Goal: Task Accomplishment & Management: Use online tool/utility

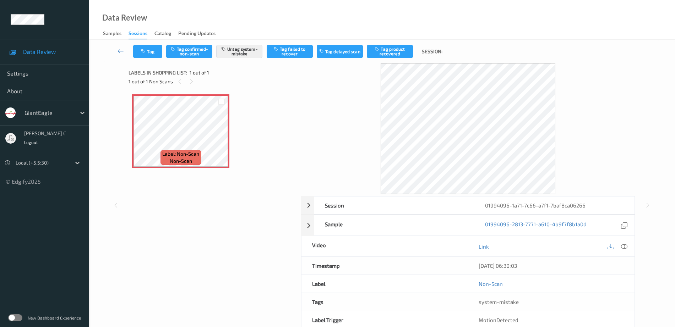
drag, startPoint x: 626, startPoint y: 247, endPoint x: 565, endPoint y: 257, distance: 61.3
click at [626, 246] on icon at bounding box center [624, 247] width 6 height 6
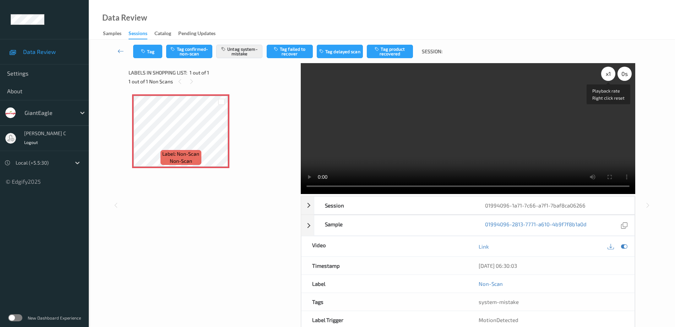
click at [606, 74] on div "x 1" at bounding box center [608, 74] width 14 height 14
click at [152, 61] on div "Tag Tag confirmed-non-scan Untag system-mistake Tag failed to recover Tag delay…" at bounding box center [381, 51] width 557 height 23
click at [148, 52] on button "Tag" at bounding box center [147, 51] width 29 height 13
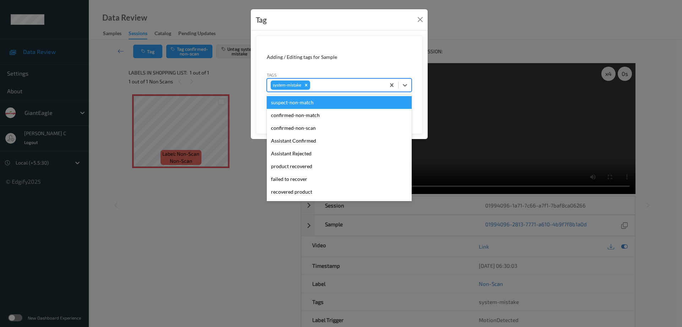
click at [340, 82] on div at bounding box center [346, 85] width 70 height 9
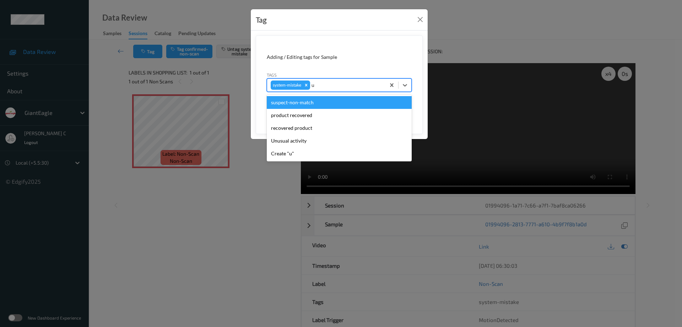
type input "un"
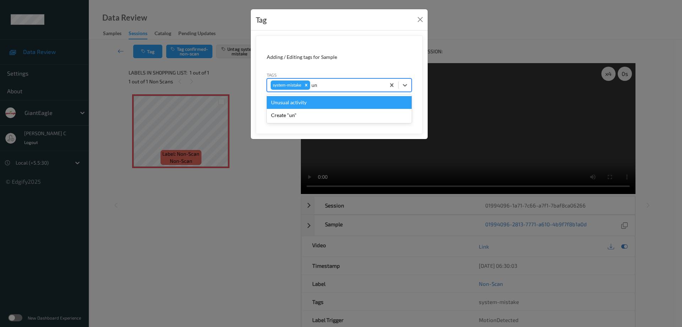
click at [306, 101] on div "Unusual activity" at bounding box center [339, 102] width 145 height 13
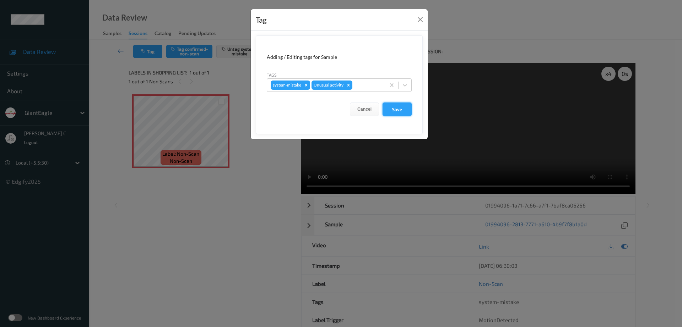
click at [395, 107] on button "Save" at bounding box center [396, 109] width 29 height 13
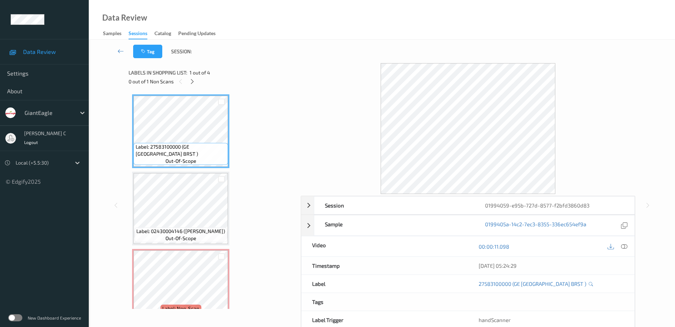
click at [184, 77] on div "0 out of 1 Non Scans" at bounding box center [212, 81] width 167 height 9
click at [193, 85] on icon at bounding box center [192, 81] width 6 height 6
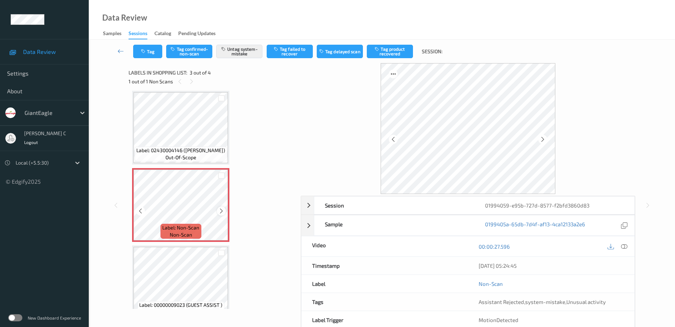
click at [222, 213] on icon at bounding box center [221, 211] width 6 height 6
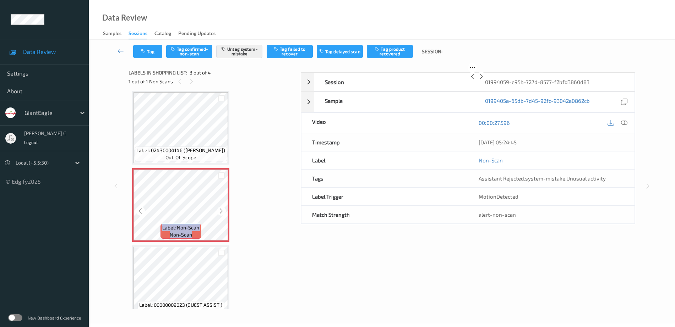
click at [222, 213] on icon at bounding box center [221, 211] width 6 height 6
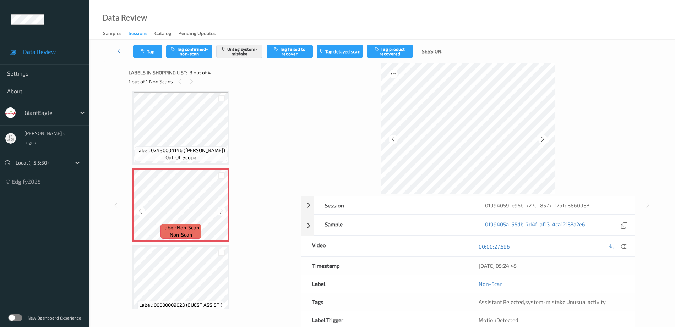
click at [222, 213] on icon at bounding box center [221, 211] width 6 height 6
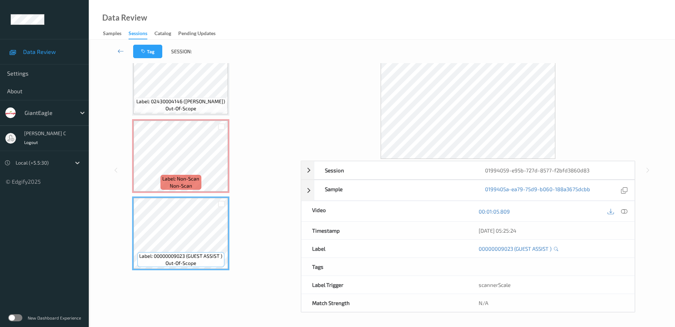
scroll to position [50, 0]
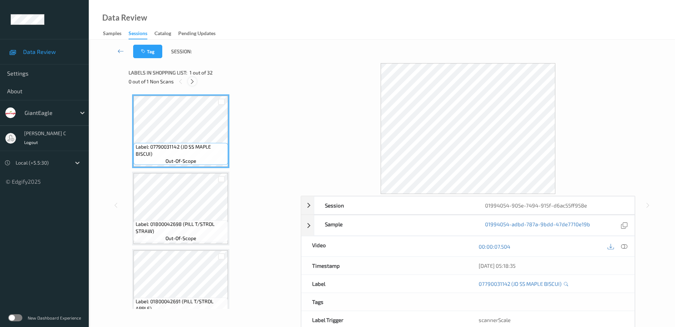
click at [192, 81] on icon at bounding box center [192, 81] width 6 height 6
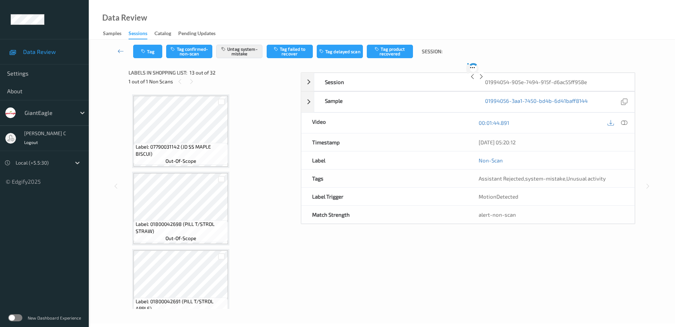
scroll to position [855, 0]
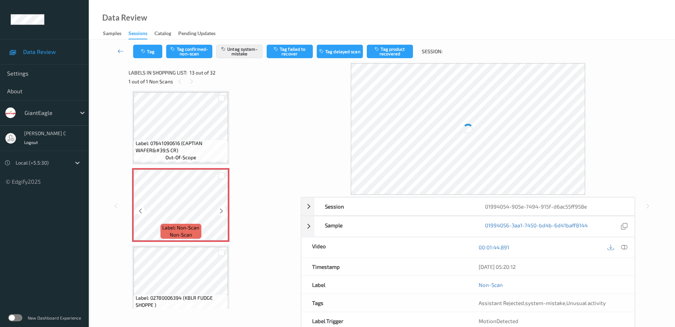
click at [180, 235] on span "non-scan" at bounding box center [181, 235] width 22 height 7
click at [222, 212] on icon at bounding box center [221, 211] width 6 height 6
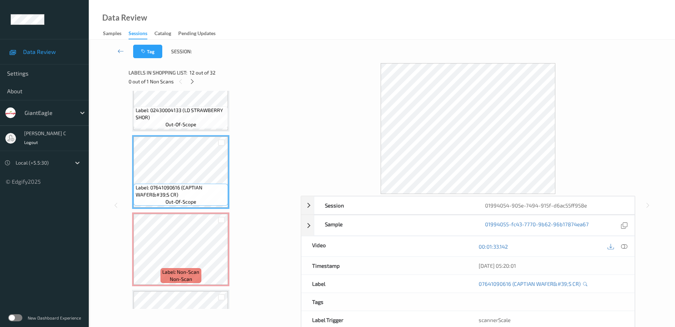
scroll to position [766, 0]
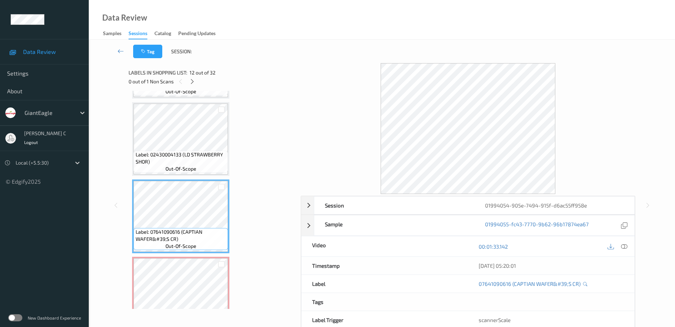
click at [619, 249] on div at bounding box center [617, 247] width 23 height 10
click at [624, 251] on div at bounding box center [625, 247] width 10 height 10
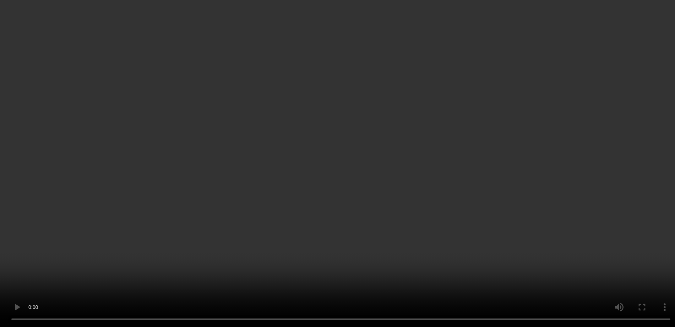
scroll to position [811, 0]
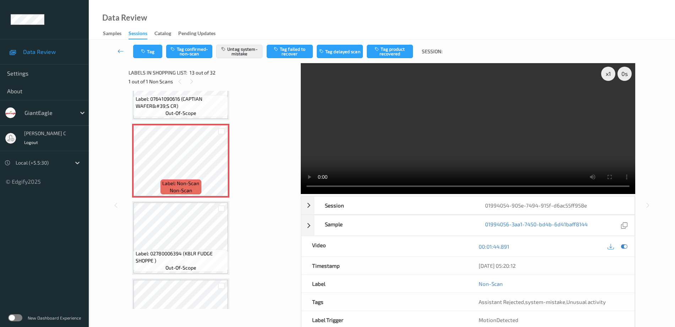
click at [174, 262] on span "Label: 02780006394 (KBLR FUDGE SHOPPE )" at bounding box center [181, 257] width 91 height 14
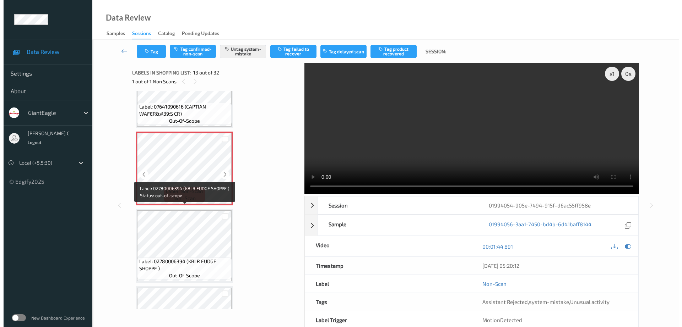
scroll to position [855, 0]
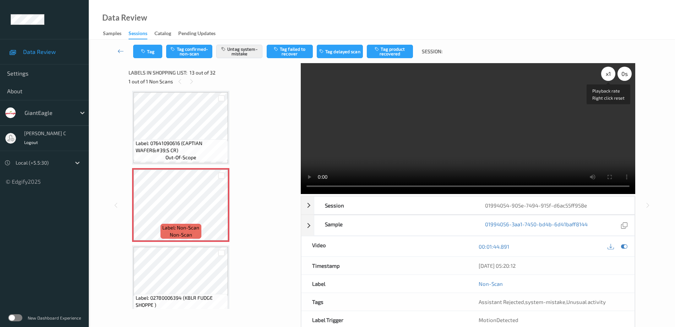
click at [606, 74] on div "x 1" at bounding box center [608, 74] width 14 height 14
click at [239, 51] on button "Untag system-mistake" at bounding box center [239, 51] width 46 height 13
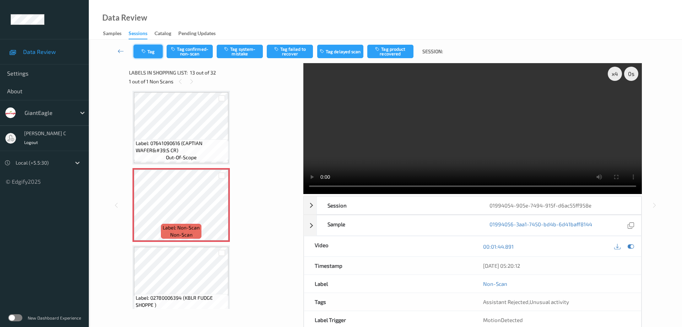
click at [151, 58] on button "Tag" at bounding box center [148, 51] width 29 height 13
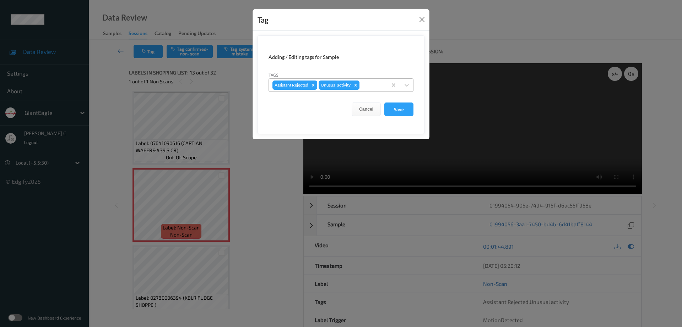
click at [357, 86] on icon "Remove Unusual activity" at bounding box center [355, 85] width 2 height 2
click at [390, 110] on button "Save" at bounding box center [398, 109] width 29 height 13
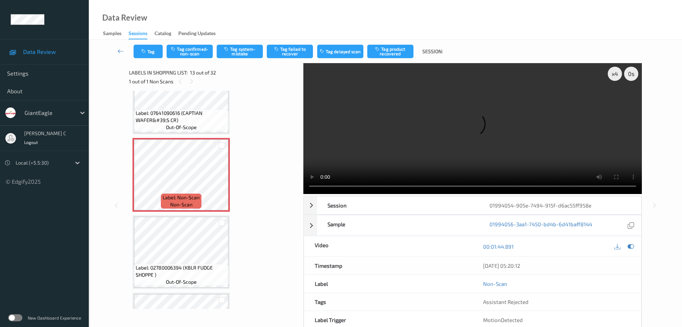
scroll to position [900, 0]
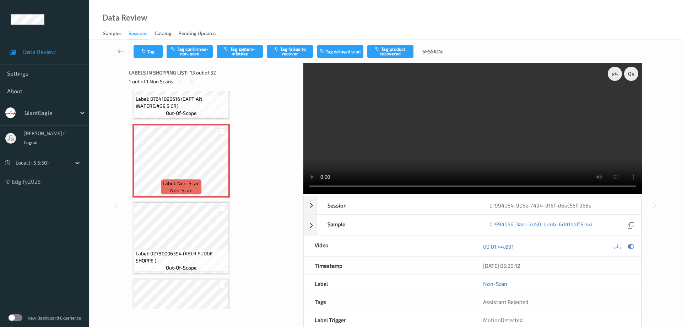
click at [183, 260] on span "Label: 02780006394 (KBLR FUDGE SHOPPE )" at bounding box center [181, 257] width 91 height 14
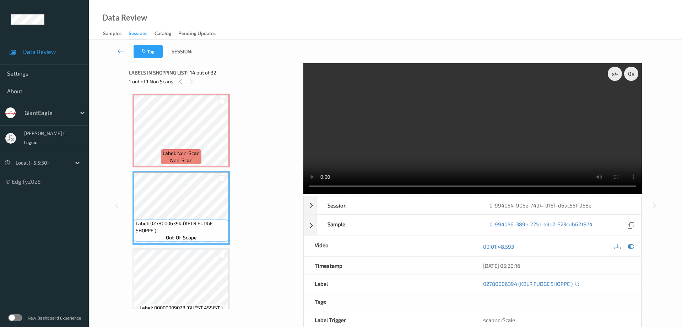
scroll to position [944, 0]
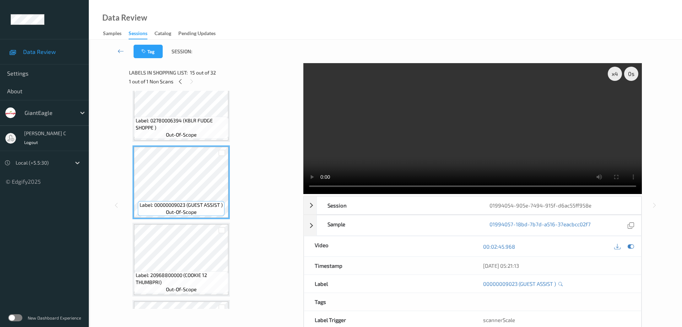
click at [200, 273] on span "Label: 20968800000 (COOKIE 12 THUMBPRI)" at bounding box center [181, 279] width 91 height 14
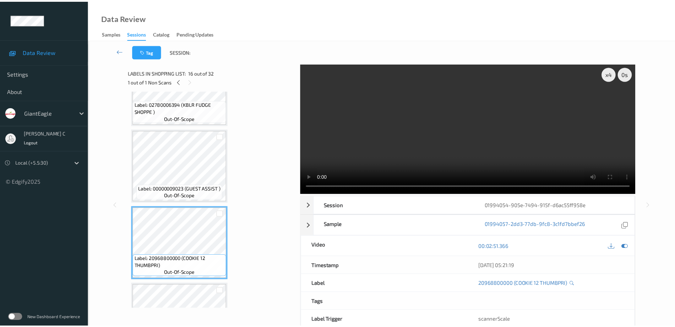
scroll to position [1077, 0]
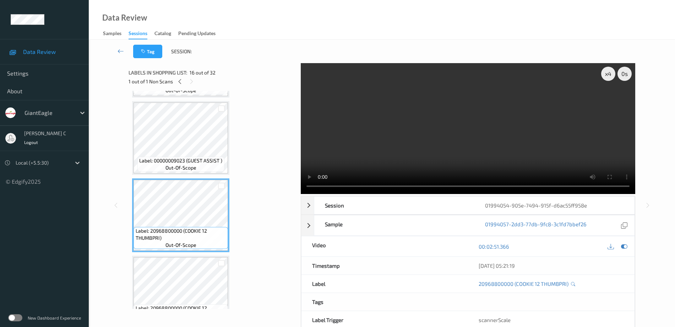
click at [188, 256] on div "Label: 07790031142 (JD SS MAPLE BISCUI) out-of-scope Label: 01800042698 (PILL T…" at bounding box center [212, 254] width 160 height 2474
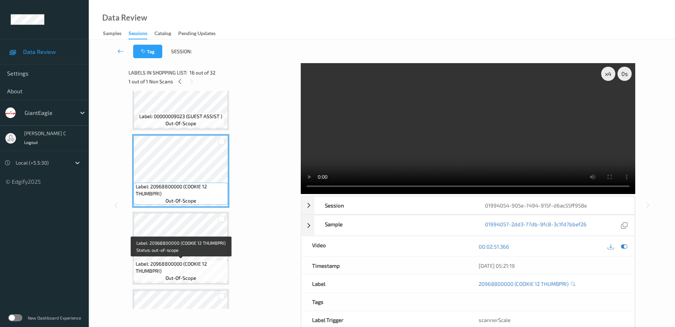
click at [194, 272] on span "Label: 20968800000 (COOKIE 12 THUMBPRI)" at bounding box center [181, 268] width 91 height 14
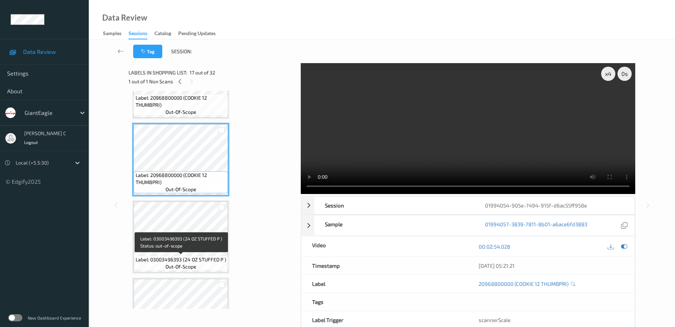
click at [192, 259] on span "Label: 03003496393 (24 OZ STUFFED P )" at bounding box center [181, 259] width 91 height 7
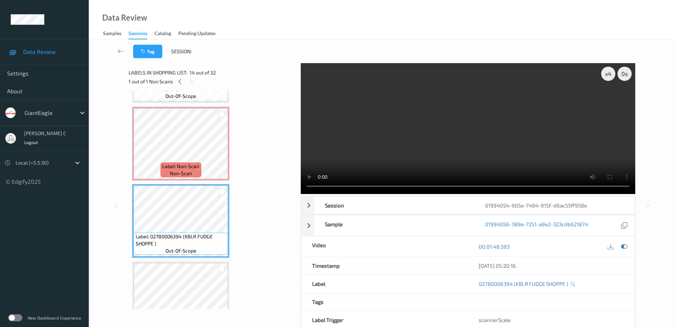
scroll to position [855, 0]
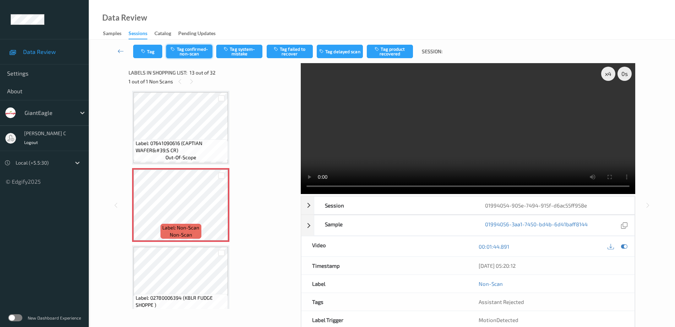
click at [187, 49] on button "Tag confirmed-non-scan" at bounding box center [189, 51] width 46 height 13
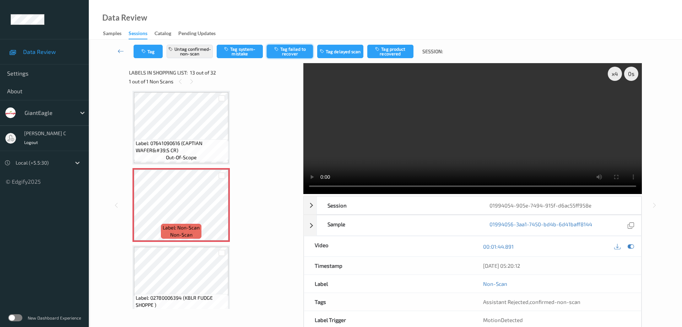
click at [292, 52] on button "Tag failed to recover" at bounding box center [290, 51] width 46 height 13
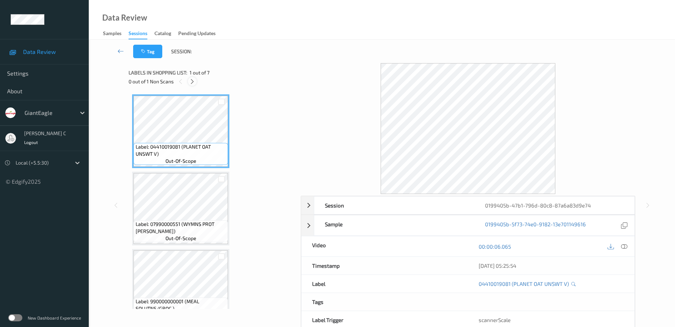
click at [194, 79] on icon at bounding box center [192, 81] width 6 height 6
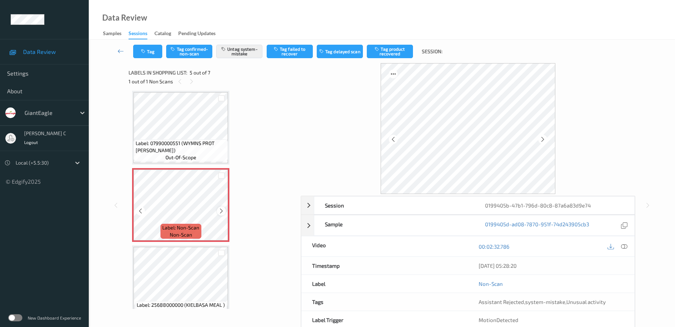
click at [219, 210] on icon at bounding box center [221, 211] width 6 height 6
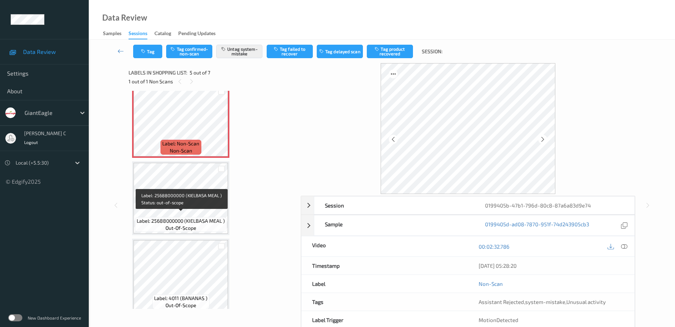
scroll to position [325, 0]
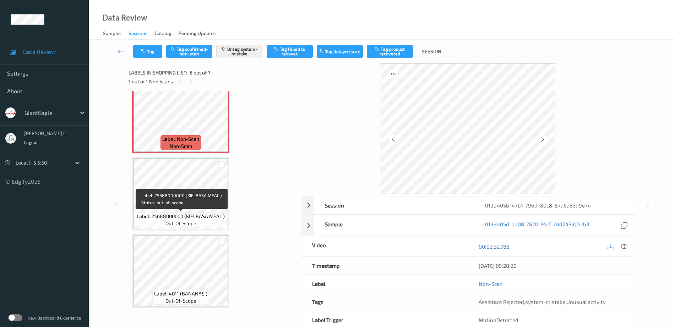
click at [184, 222] on span "out-of-scope" at bounding box center [180, 223] width 31 height 7
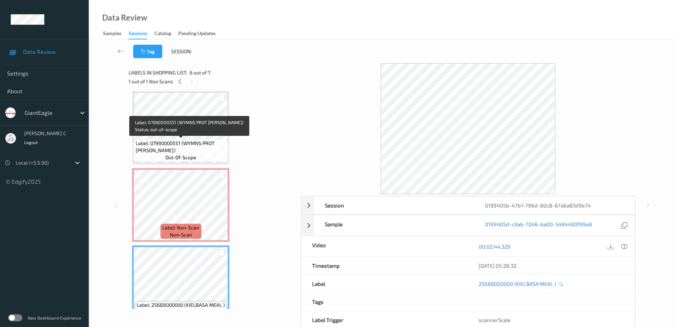
click at [189, 141] on span "Label: 07990000551 (WYMNS PROT BL CRUM)" at bounding box center [181, 147] width 91 height 14
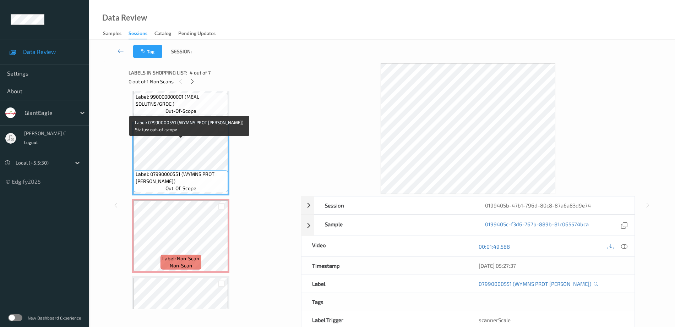
scroll to position [191, 0]
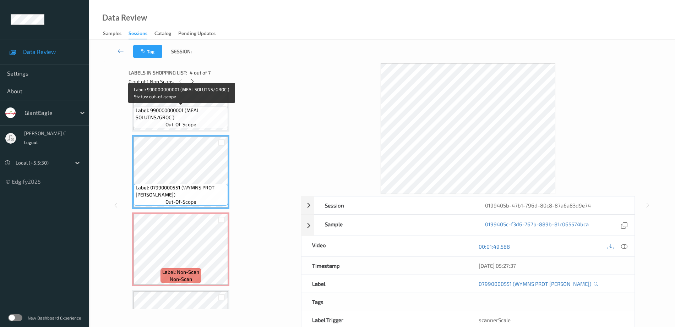
click at [176, 113] on span "Label: 990000000001 (MEAL SOLUTNS/GROC )" at bounding box center [181, 114] width 91 height 14
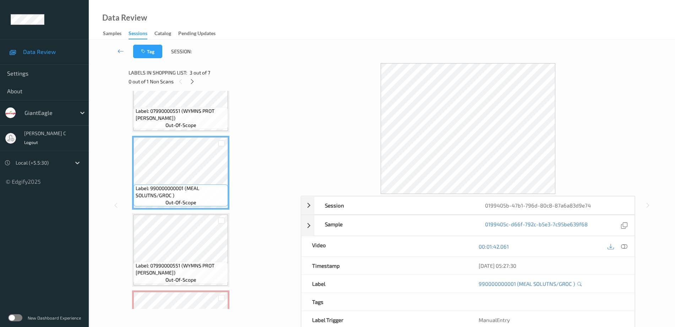
scroll to position [103, 0]
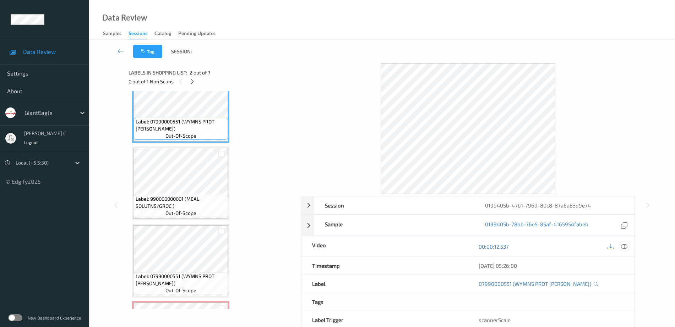
click at [625, 246] on icon at bounding box center [624, 247] width 6 height 6
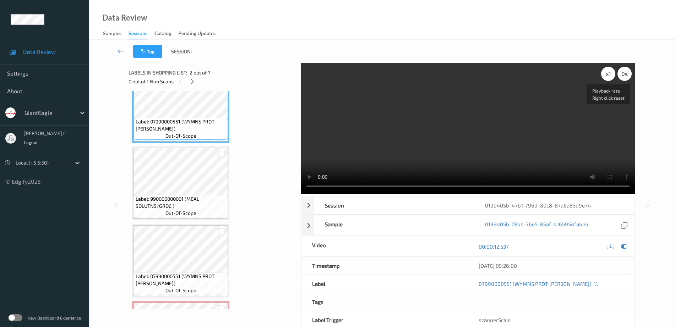
click at [608, 72] on div "x 1" at bounding box center [608, 74] width 14 height 14
click at [608, 72] on div "x 2" at bounding box center [608, 74] width 14 height 14
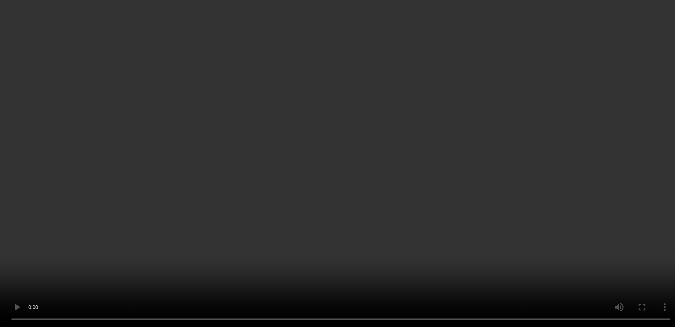
scroll to position [191, 0]
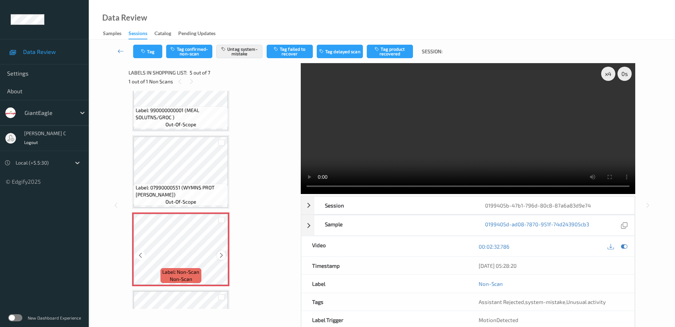
click at [225, 256] on div at bounding box center [221, 255] width 9 height 9
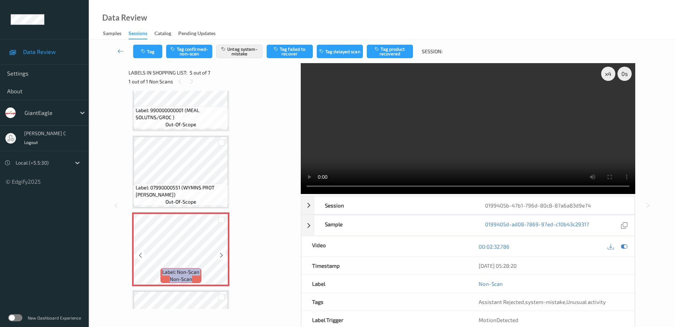
click at [225, 256] on div at bounding box center [221, 255] width 9 height 9
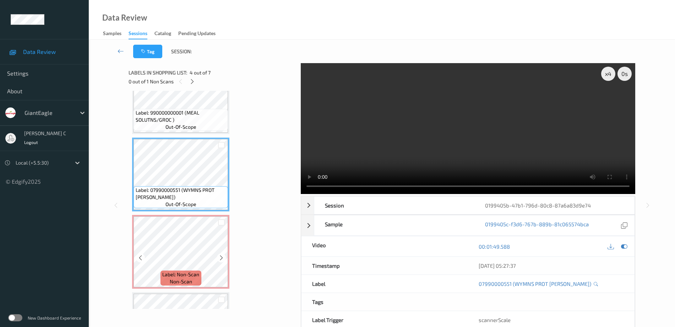
scroll to position [222, 0]
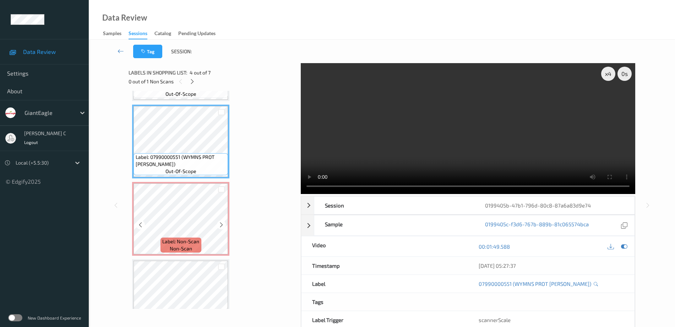
click at [192, 238] on div "Label: Non-Scan non-scan" at bounding box center [181, 245] width 40 height 15
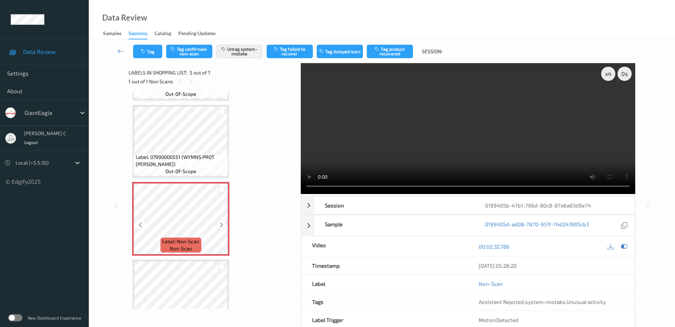
click at [224, 223] on div at bounding box center [221, 225] width 9 height 9
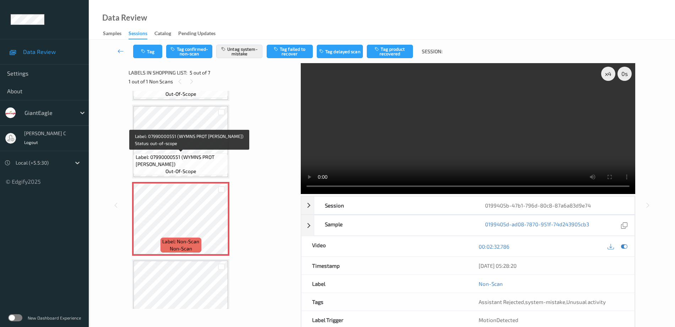
click at [176, 154] on span "Label: 07990000551 (WYMNS PROT BL CRUM)" at bounding box center [181, 161] width 91 height 14
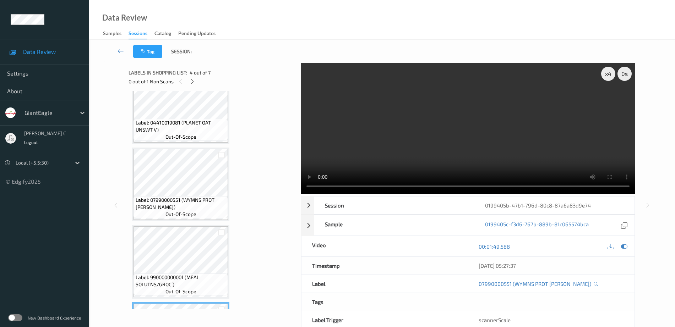
scroll to position [0, 0]
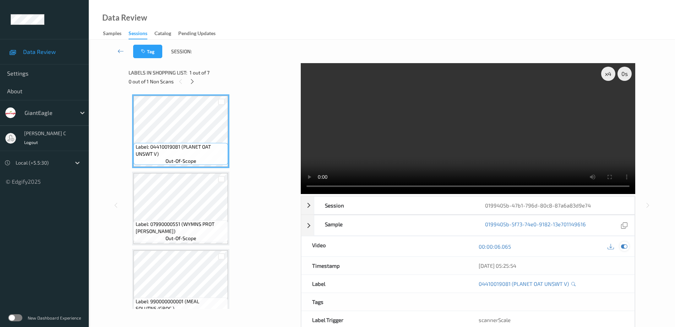
click at [625, 245] on icon at bounding box center [624, 247] width 6 height 6
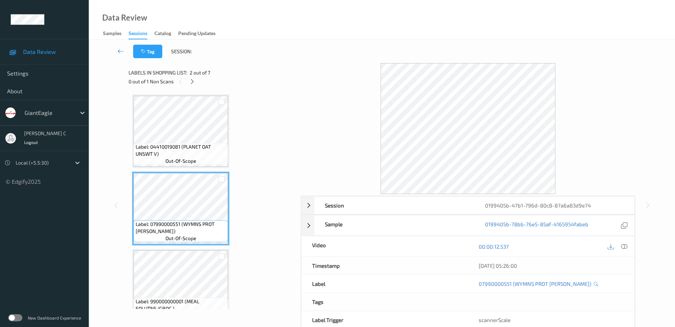
scroll to position [44, 0]
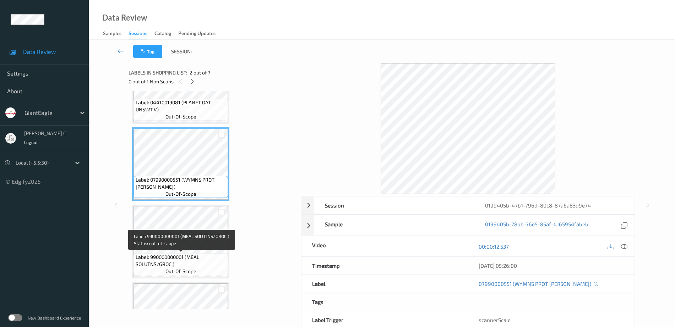
click at [176, 261] on span "Label: 990000000001 (MEAL SOLUTNS/GROC )" at bounding box center [181, 261] width 91 height 14
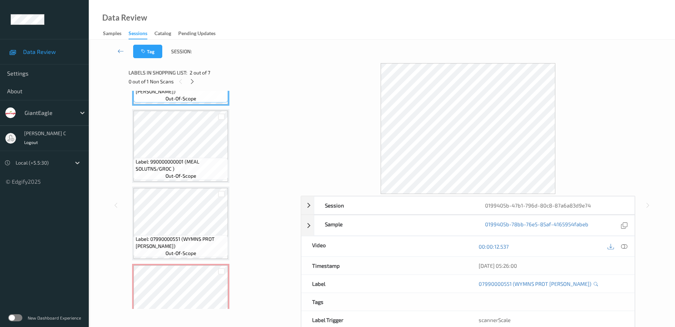
scroll to position [178, 0]
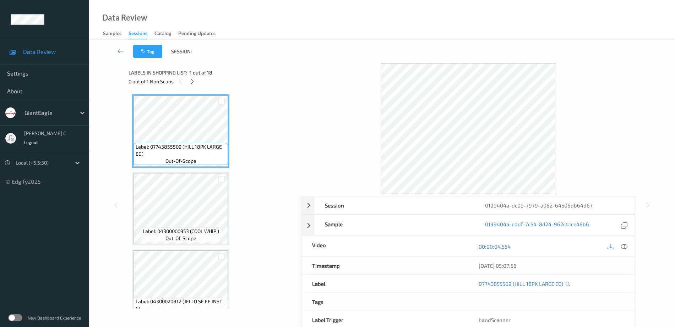
click at [197, 78] on div "0 out of 1 Non Scans" at bounding box center [212, 81] width 167 height 9
click at [195, 81] on icon at bounding box center [192, 81] width 6 height 6
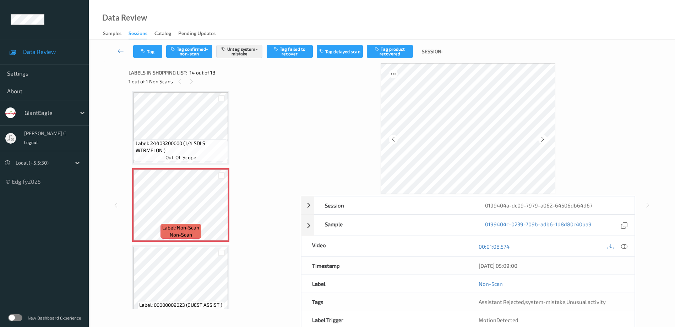
click at [189, 141] on span "Label: 24403200000 (1/4 SDLS WTRMELON )" at bounding box center [181, 147] width 91 height 14
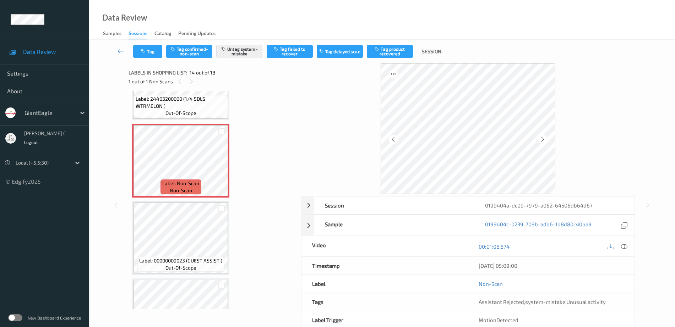
click at [181, 257] on span "Label: 00000009023 (GUEST ASSIST )" at bounding box center [180, 260] width 83 height 7
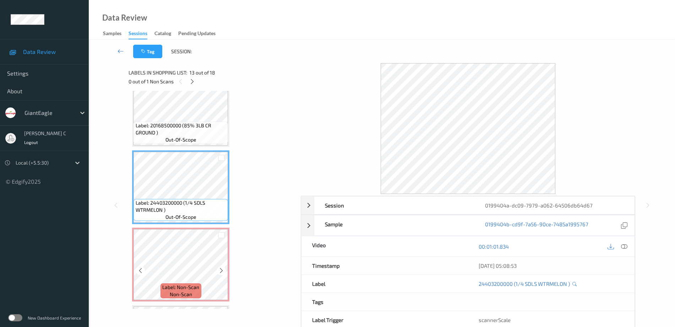
scroll to position [888, 0]
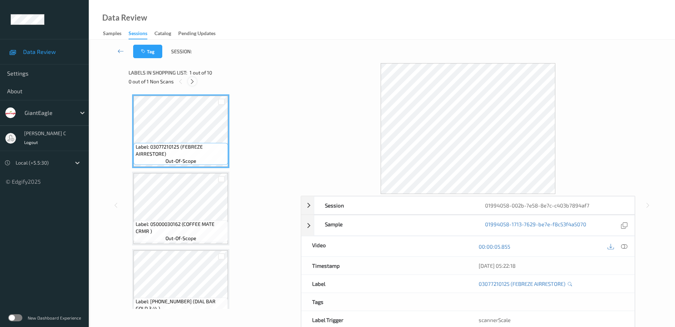
click at [191, 85] on div at bounding box center [192, 81] width 9 height 9
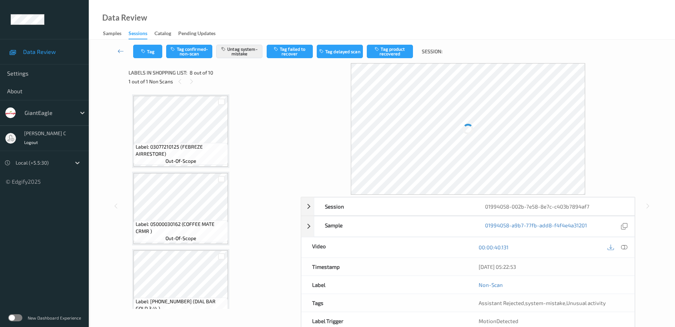
scroll to position [468, 0]
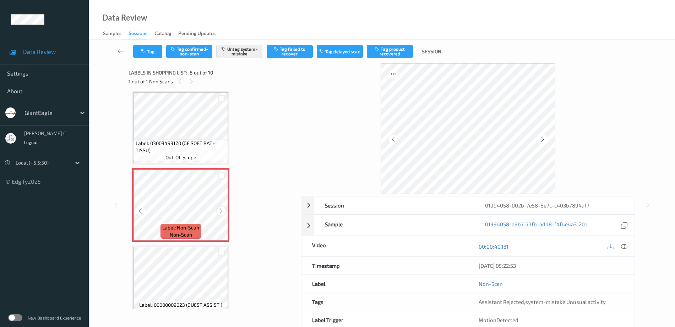
click at [219, 212] on icon at bounding box center [221, 211] width 6 height 6
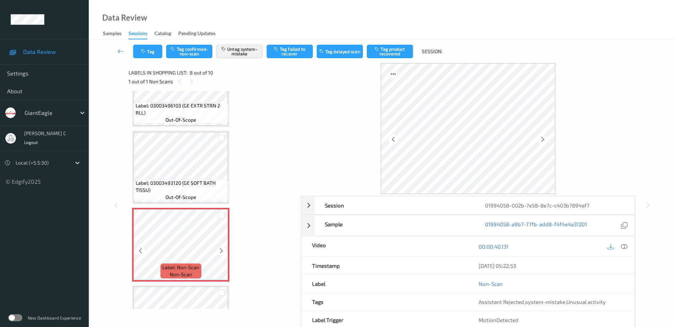
scroll to position [424, 0]
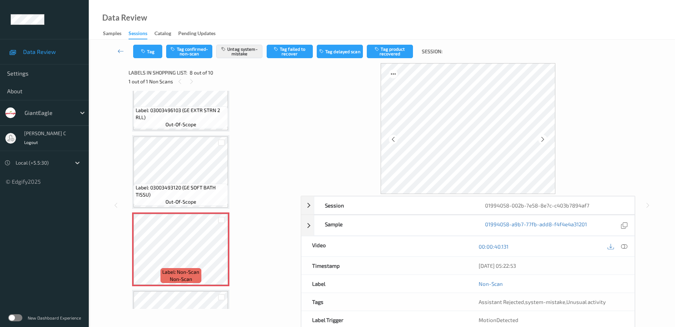
click at [180, 107] on div "Label: 03003496103 (GE EXTR STRN 2 RLL) out-of-scope" at bounding box center [181, 118] width 94 height 22
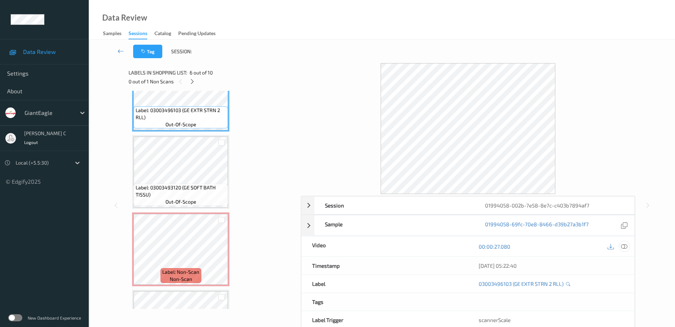
click at [627, 248] on icon at bounding box center [624, 247] width 6 height 6
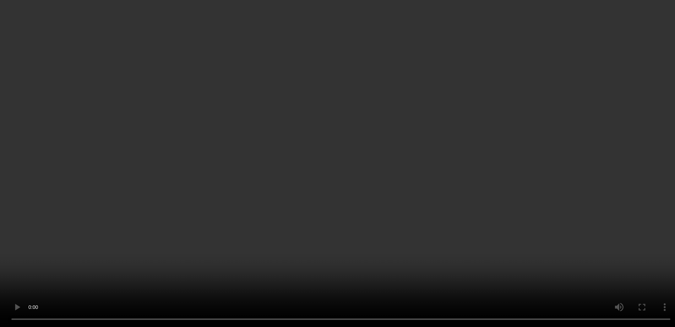
scroll to position [559, 0]
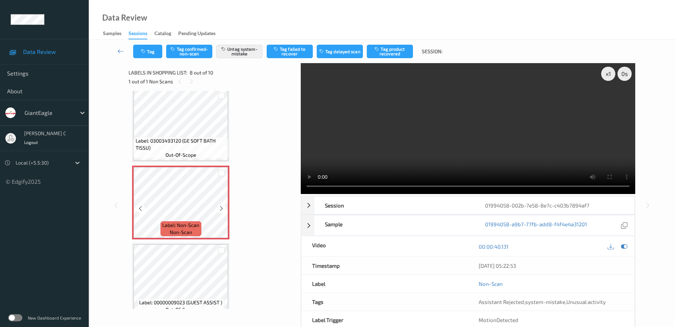
click at [171, 137] on span "Label: 03003493120 (GE SOFT BATH TISSU)" at bounding box center [181, 144] width 91 height 14
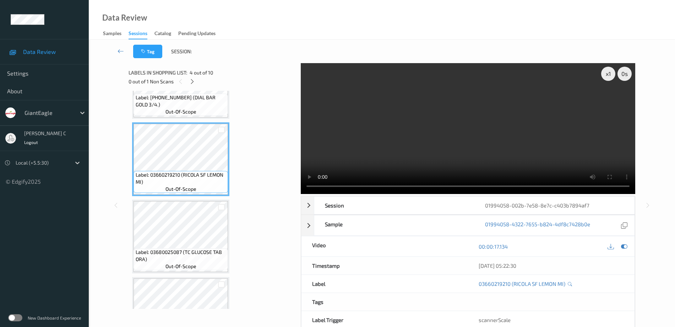
scroll to position [0, 0]
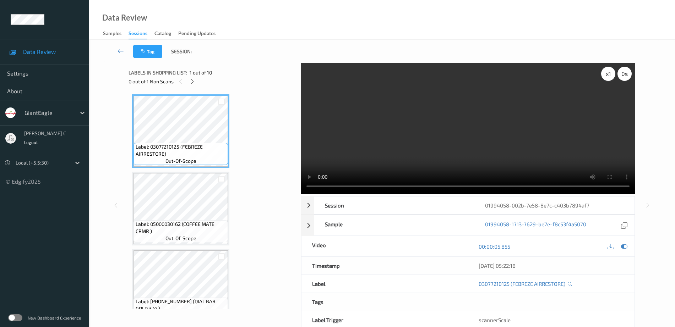
click at [607, 78] on div "x 1" at bounding box center [608, 74] width 14 height 14
click at [607, 78] on div "x 2" at bounding box center [608, 74] width 14 height 14
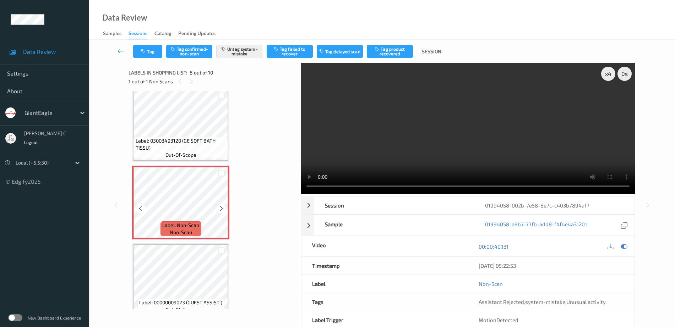
scroll to position [559, 0]
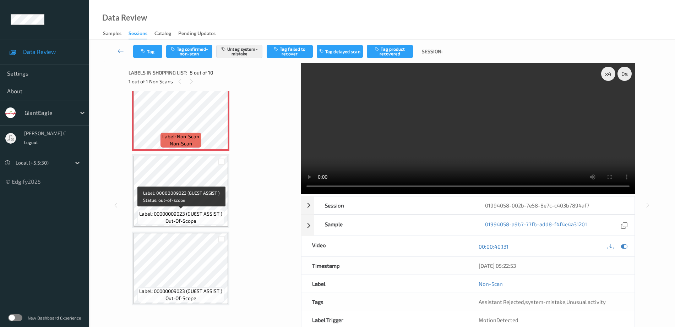
click at [193, 219] on span "out-of-scope" at bounding box center [180, 221] width 31 height 7
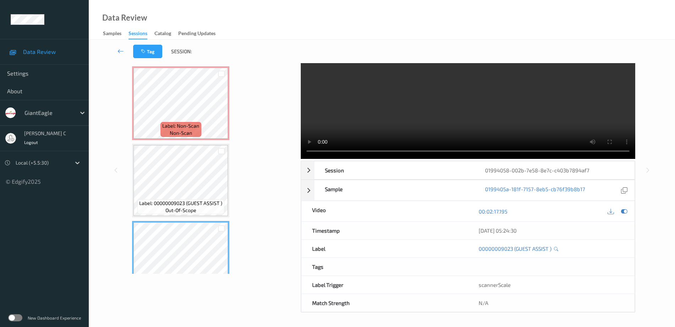
scroll to position [515, 0]
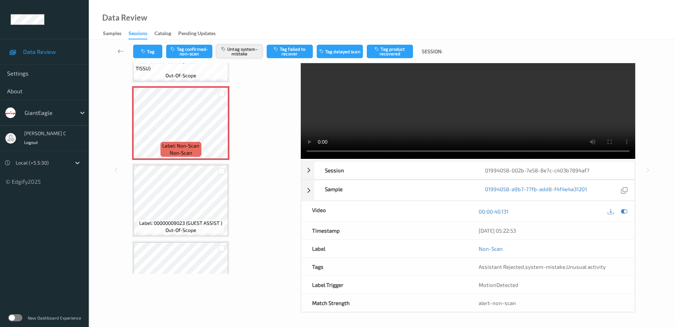
click at [239, 52] on button "Untag system-mistake" at bounding box center [239, 51] width 46 height 13
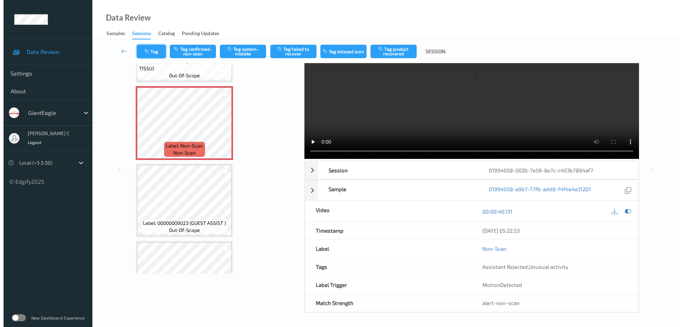
scroll to position [0, 0]
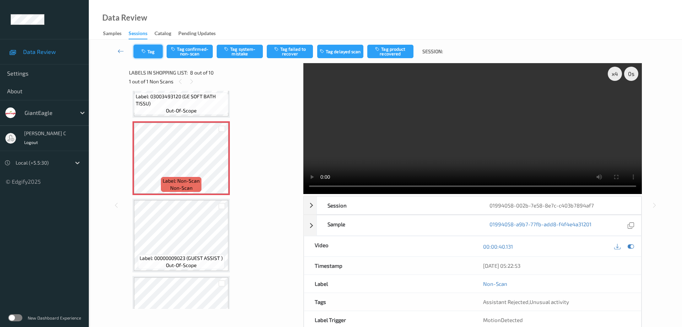
click at [149, 48] on button "Tag" at bounding box center [148, 51] width 29 height 13
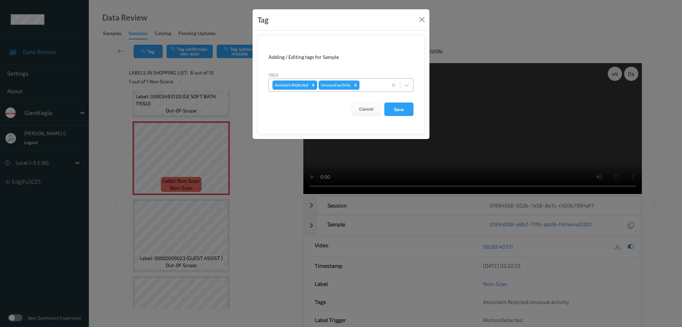
click at [359, 85] on div "Remove Unusual activity" at bounding box center [356, 85] width 8 height 9
click at [394, 105] on button "Save" at bounding box center [398, 109] width 29 height 13
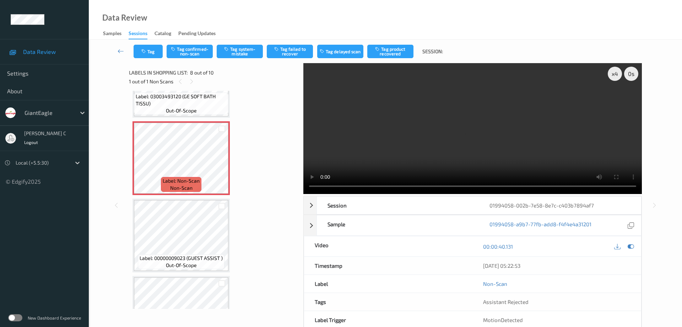
click at [201, 40] on div "Tag Tag confirmed-non-scan Tag system-mistake Tag failed to recover Tag delayed…" at bounding box center [385, 51] width 564 height 23
click at [202, 45] on button "Tag confirmed-non-scan" at bounding box center [190, 51] width 46 height 13
click at [293, 52] on button "Tag failed to recover" at bounding box center [290, 51] width 46 height 13
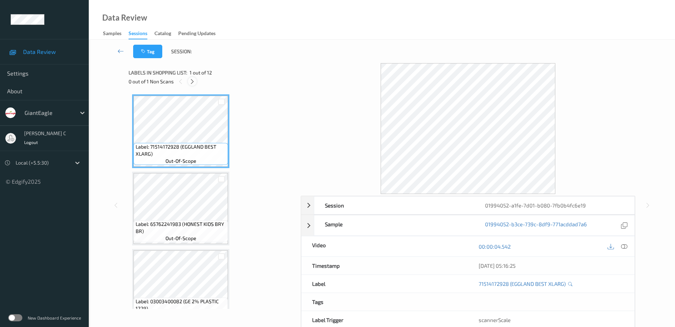
click at [190, 81] on icon at bounding box center [192, 81] width 6 height 6
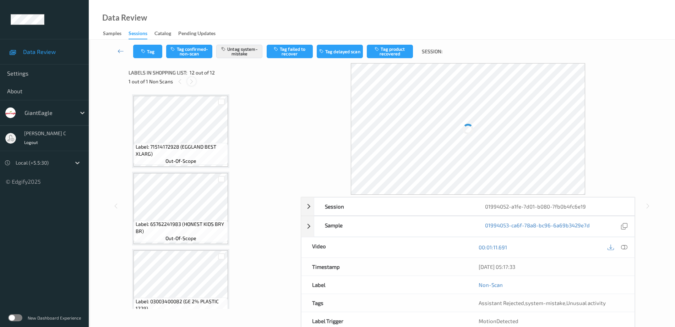
scroll to position [714, 0]
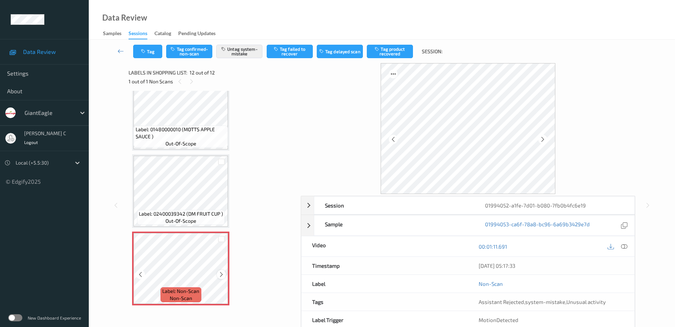
click at [221, 273] on icon at bounding box center [221, 275] width 6 height 6
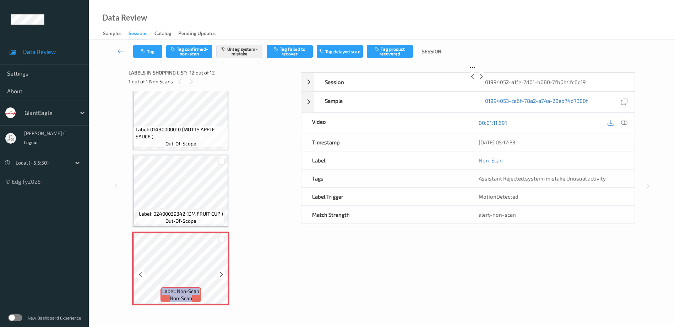
click at [221, 273] on icon at bounding box center [221, 275] width 6 height 6
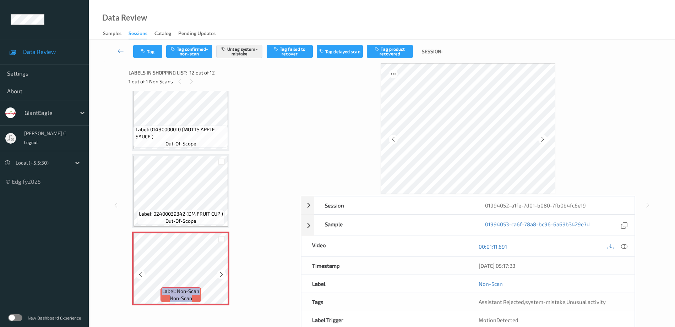
click at [221, 273] on icon at bounding box center [221, 275] width 6 height 6
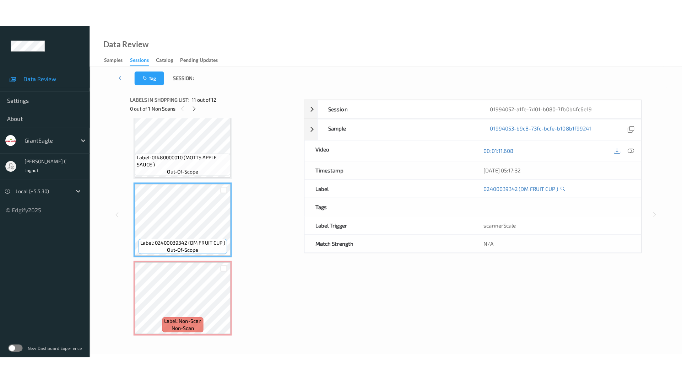
scroll to position [670, 0]
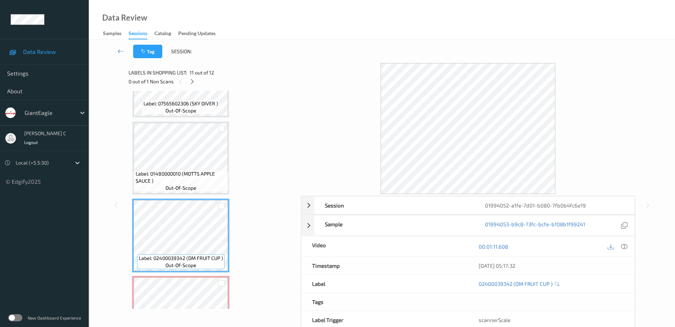
click at [174, 172] on span "Label: 01480000010 (MOTTS APPLE SAUCE )" at bounding box center [181, 177] width 91 height 14
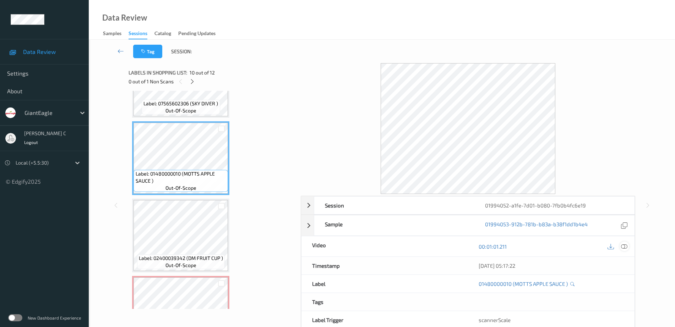
click at [621, 244] on icon at bounding box center [624, 247] width 6 height 6
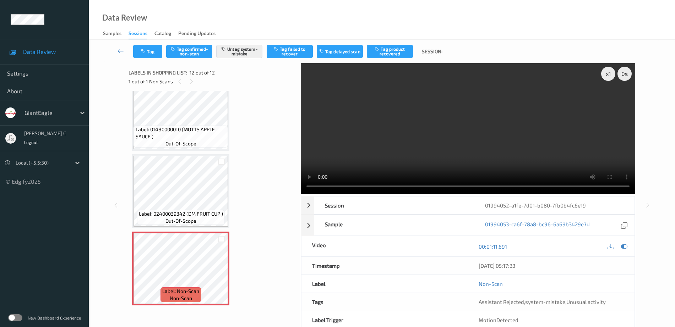
scroll to position [658, 0]
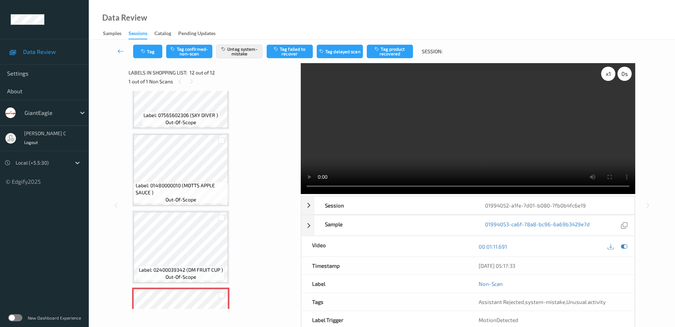
click at [610, 76] on div "x 1" at bounding box center [608, 74] width 14 height 14
click at [610, 76] on div "x 2" at bounding box center [608, 74] width 14 height 14
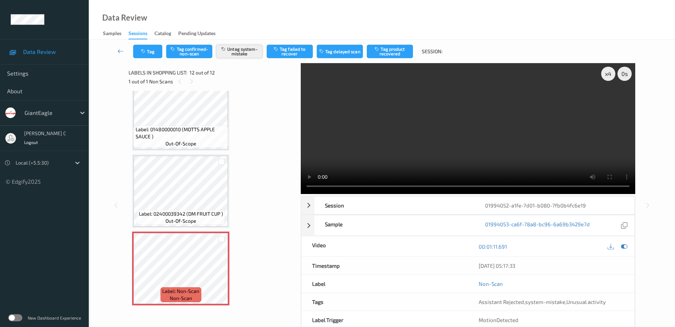
click at [230, 53] on button "Untag system-mistake" at bounding box center [239, 51] width 46 height 13
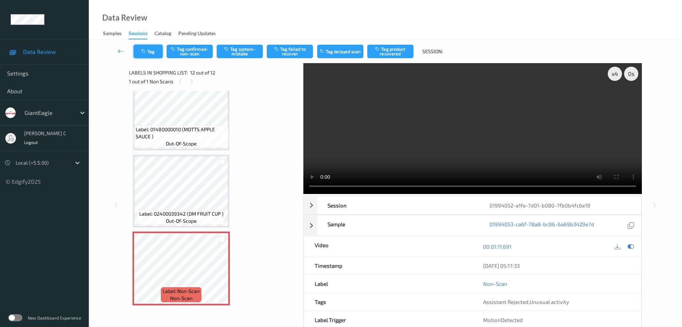
click at [148, 57] on button "Tag" at bounding box center [148, 51] width 29 height 13
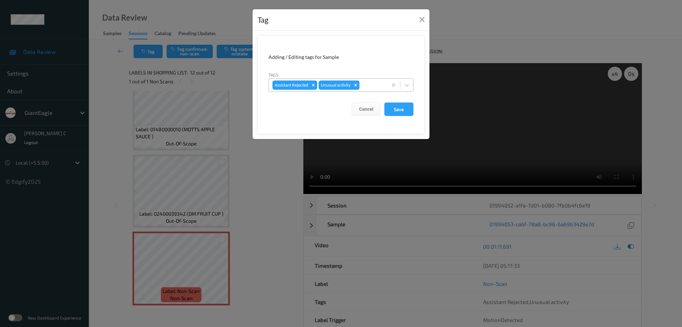
click at [354, 86] on icon "Remove Unusual activity" at bounding box center [355, 85] width 5 height 5
click at [394, 109] on button "Save" at bounding box center [398, 109] width 29 height 13
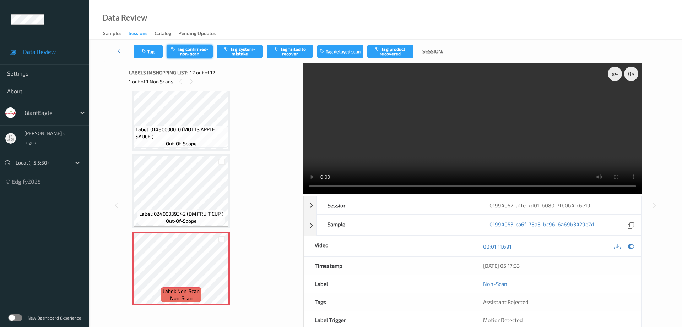
click at [203, 54] on button "Tag confirmed-non-scan" at bounding box center [190, 51] width 46 height 13
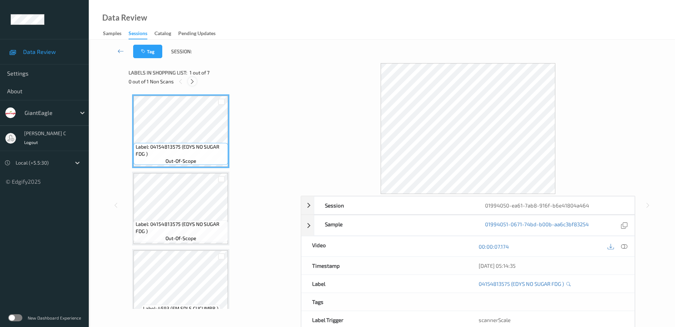
click at [193, 79] on icon at bounding box center [192, 81] width 6 height 6
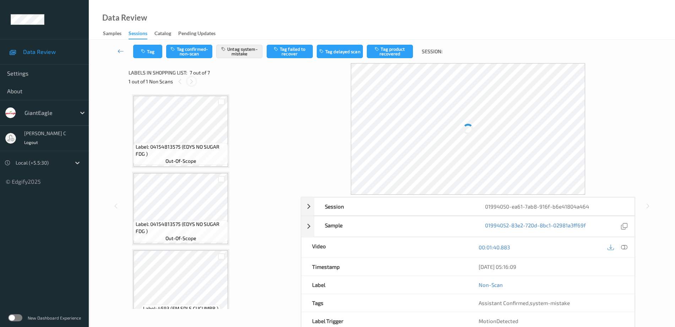
scroll to position [327, 0]
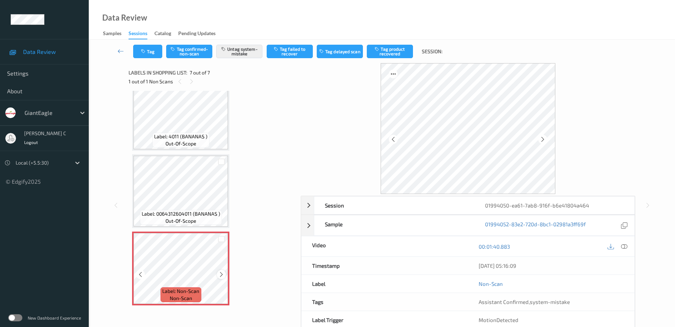
click at [221, 273] on icon at bounding box center [221, 275] width 6 height 6
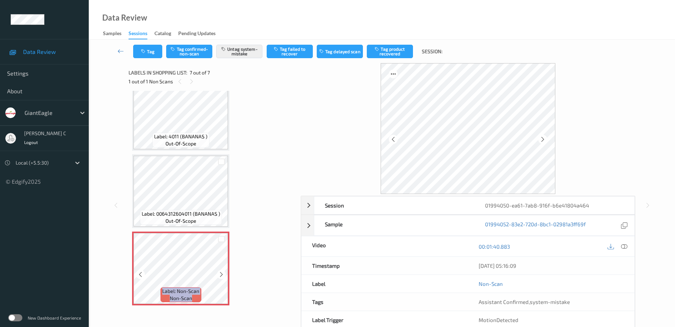
click at [221, 273] on icon at bounding box center [221, 275] width 6 height 6
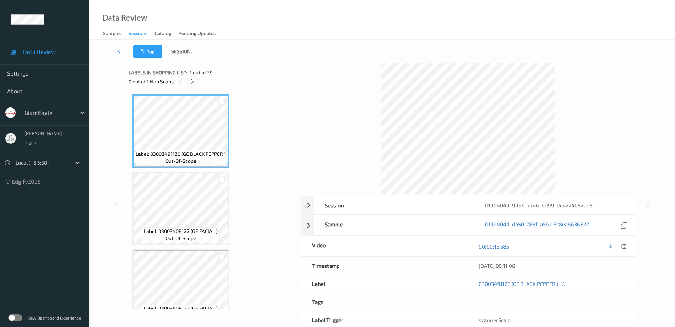
click at [191, 78] on div at bounding box center [192, 81] width 9 height 9
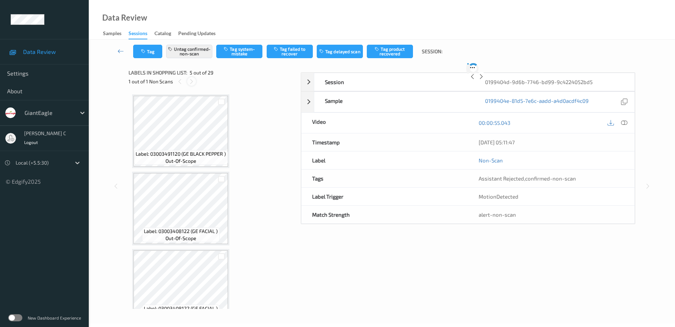
scroll to position [236, 0]
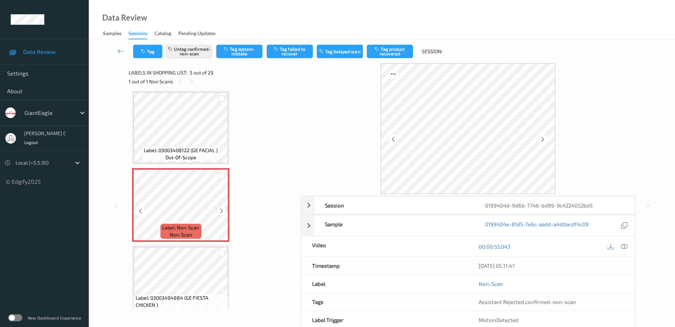
click at [221, 210] on icon at bounding box center [221, 211] width 6 height 6
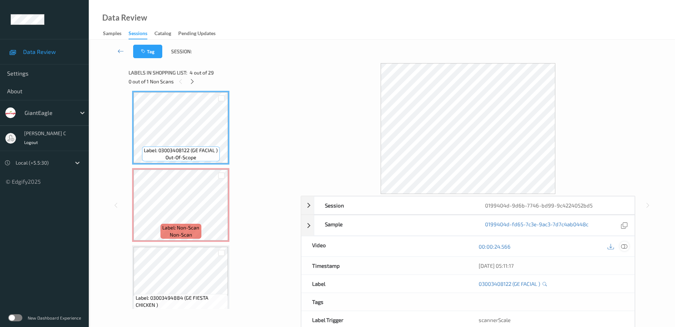
click at [623, 248] on icon at bounding box center [624, 247] width 6 height 6
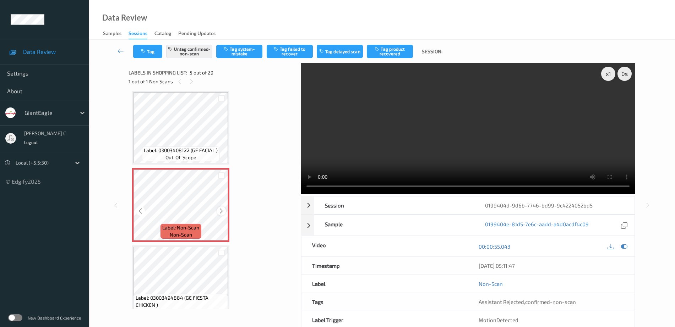
click at [219, 210] on icon at bounding box center [221, 211] width 6 height 6
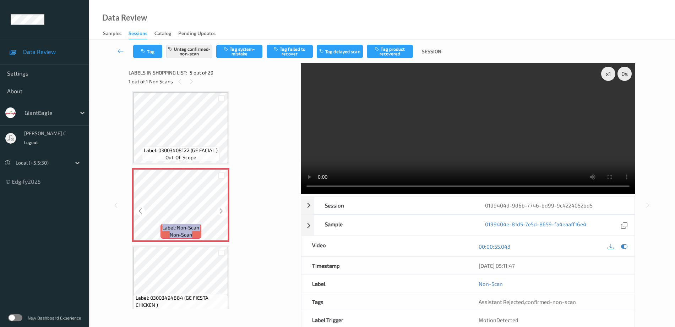
click at [219, 210] on icon at bounding box center [221, 211] width 6 height 6
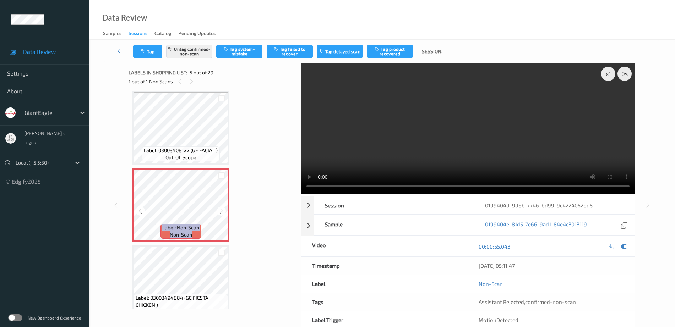
click at [219, 210] on icon at bounding box center [221, 211] width 6 height 6
click at [608, 80] on div "x 1" at bounding box center [608, 74] width 14 height 14
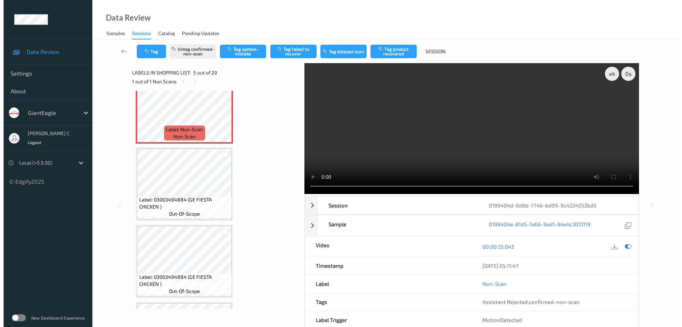
scroll to position [325, 0]
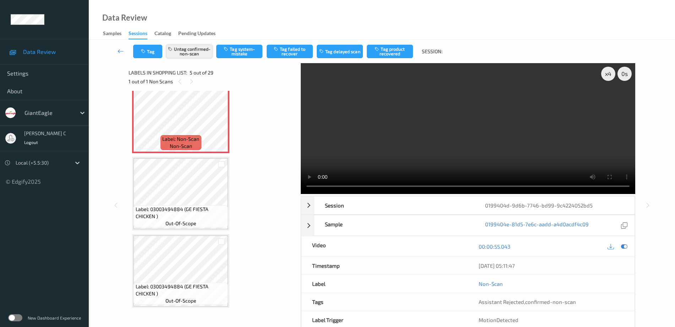
click at [191, 54] on button "Untag confirmed-non-scan" at bounding box center [189, 51] width 46 height 13
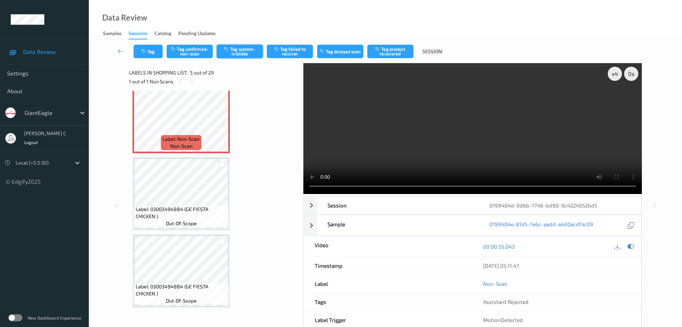
click at [250, 49] on button "Tag system-mistake" at bounding box center [240, 51] width 46 height 13
click at [148, 55] on button "Tag" at bounding box center [148, 51] width 29 height 13
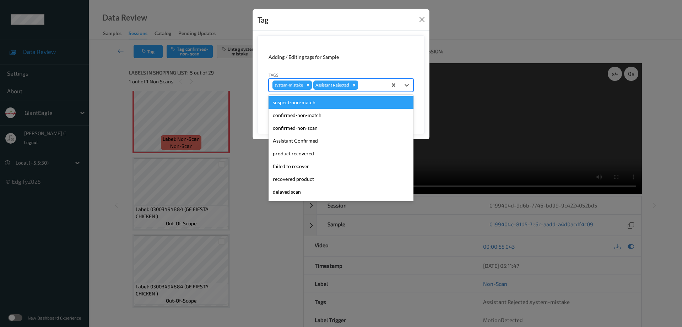
click at [377, 85] on div at bounding box center [371, 85] width 24 height 9
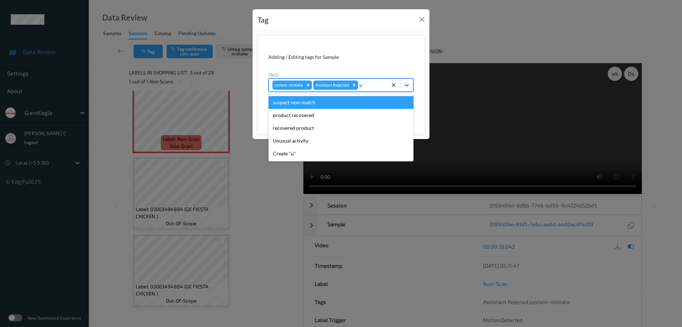
type input "un"
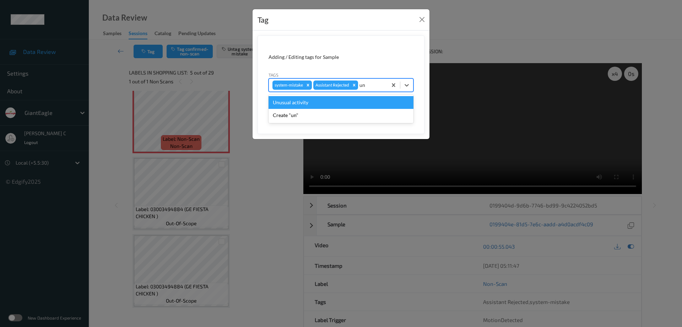
click at [307, 101] on div "Unusual activity" at bounding box center [340, 102] width 145 height 13
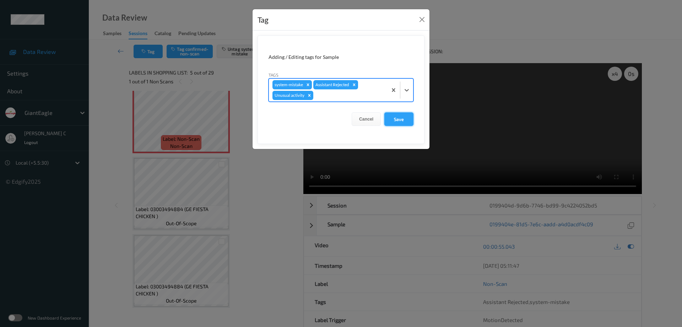
click at [391, 120] on button "Save" at bounding box center [398, 119] width 29 height 13
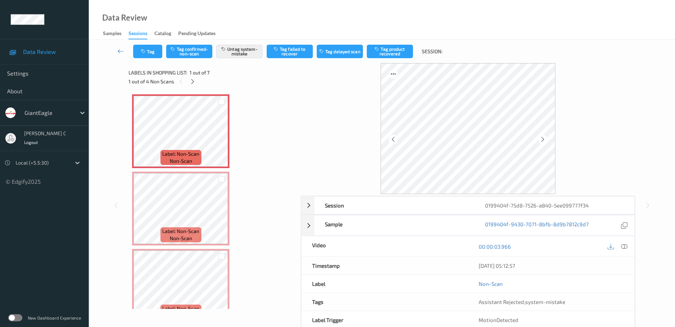
click at [620, 244] on div at bounding box center [617, 247] width 23 height 10
click at [627, 247] on icon at bounding box center [624, 247] width 6 height 6
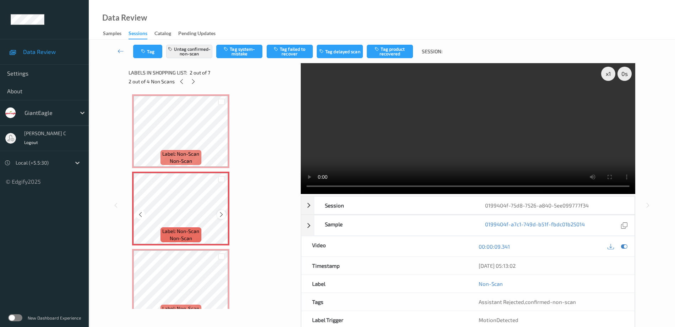
click at [224, 216] on icon at bounding box center [221, 215] width 6 height 6
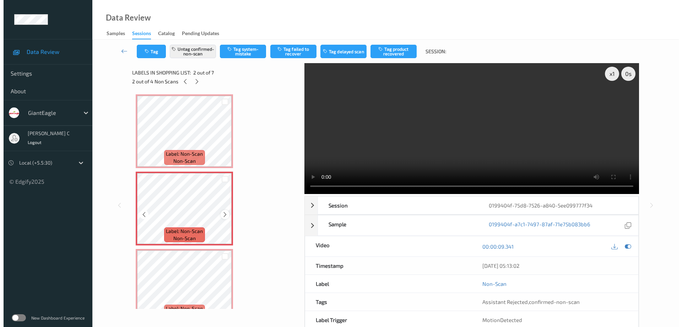
scroll to position [44, 0]
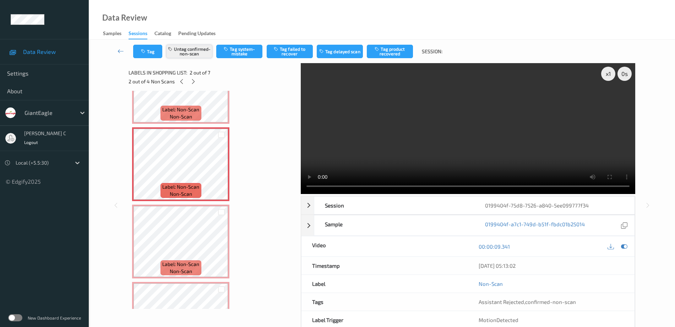
click at [201, 50] on button "Untag confirmed-non-scan" at bounding box center [189, 51] width 46 height 13
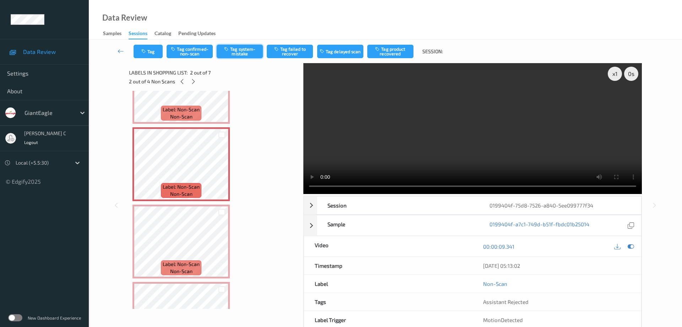
click at [242, 49] on button "Tag system-mistake" at bounding box center [240, 51] width 46 height 13
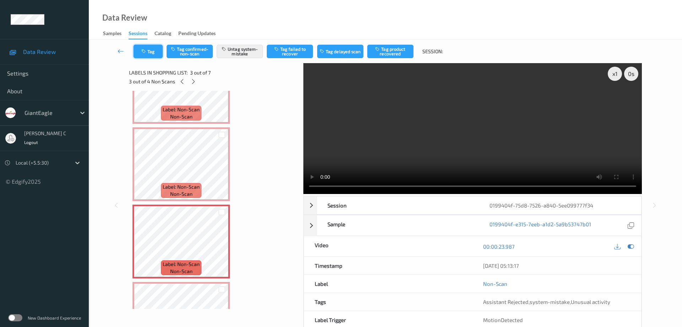
click at [149, 51] on button "Tag" at bounding box center [148, 51] width 29 height 13
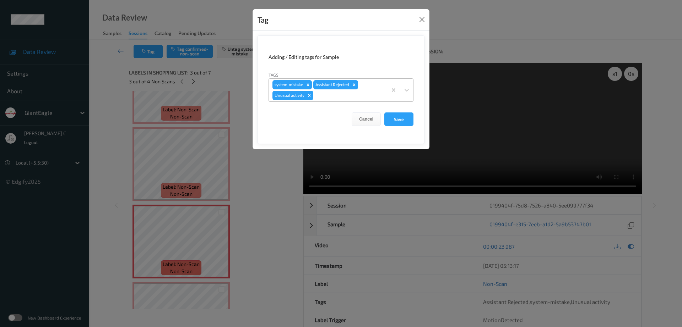
click at [309, 96] on icon "Remove Unusual activity" at bounding box center [309, 95] width 5 height 5
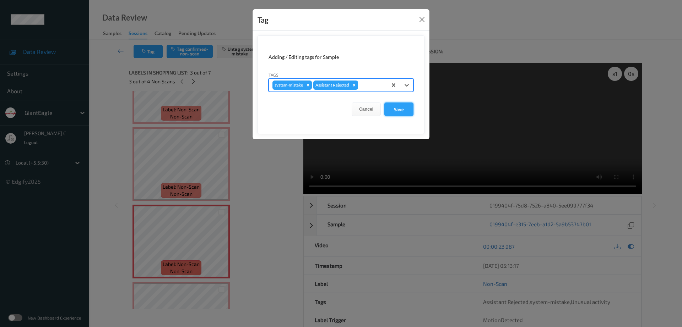
click at [407, 113] on button "Save" at bounding box center [398, 109] width 29 height 13
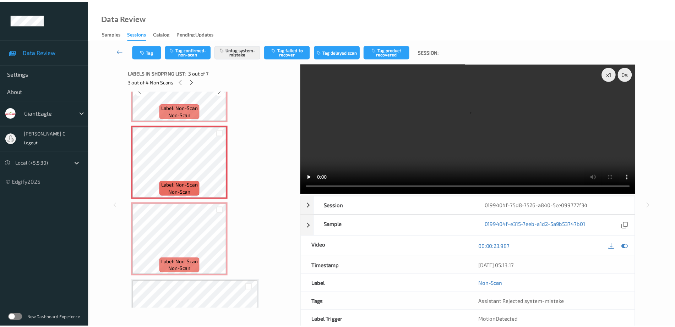
scroll to position [133, 0]
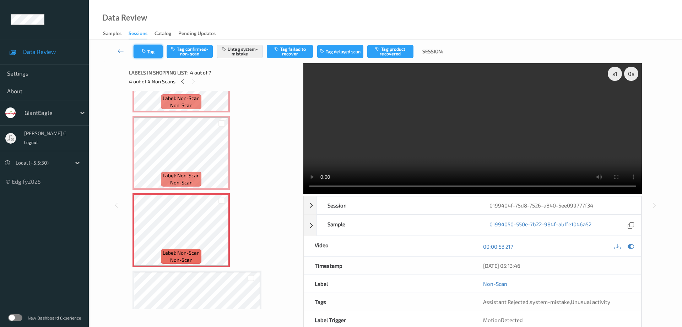
click at [148, 48] on button "Tag" at bounding box center [148, 51] width 29 height 13
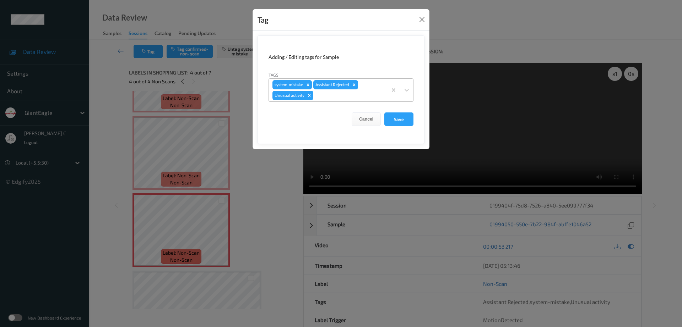
click at [309, 95] on icon "Remove Unusual activity" at bounding box center [309, 95] width 2 height 2
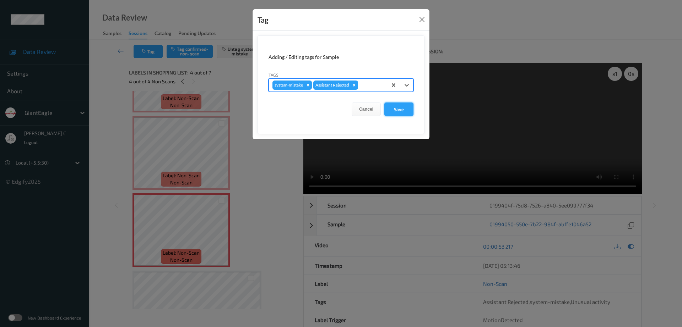
click at [400, 107] on button "Save" at bounding box center [398, 109] width 29 height 13
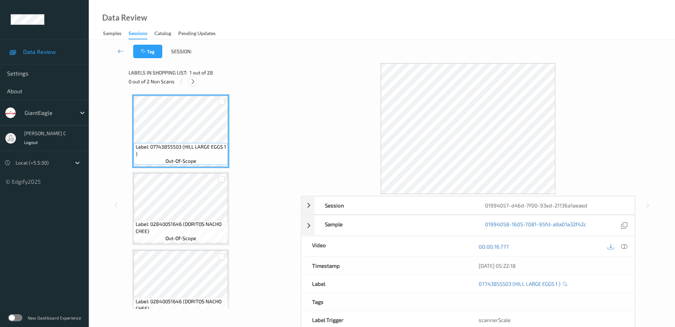
click at [191, 82] on icon at bounding box center [193, 81] width 6 height 6
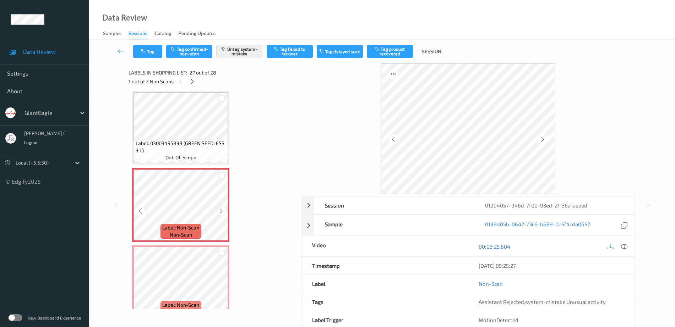
click at [220, 213] on icon at bounding box center [221, 211] width 6 height 6
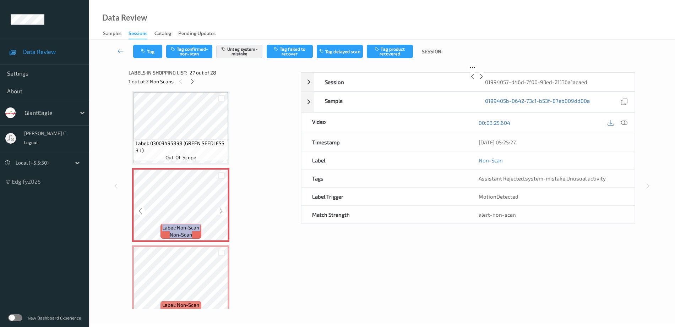
click at [220, 213] on icon at bounding box center [221, 211] width 6 height 6
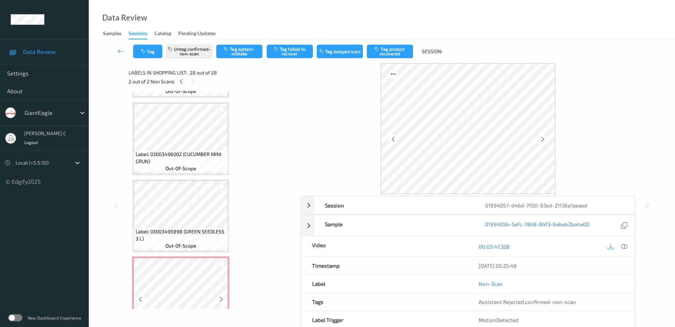
scroll to position [1850, 0]
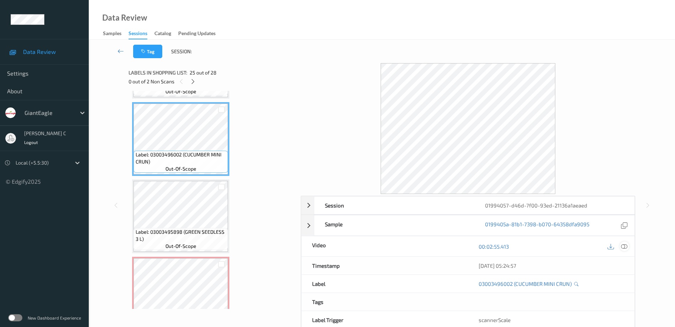
click at [623, 248] on icon at bounding box center [624, 247] width 6 height 6
